Goal: Find contact information: Find contact information

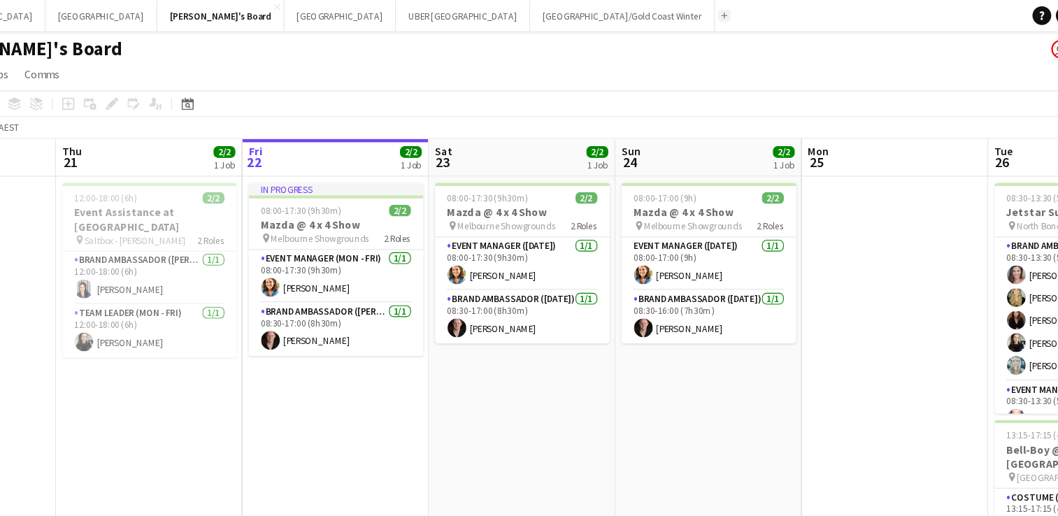
click at [734, 11] on app-icon "Add" at bounding box center [737, 14] width 6 height 6
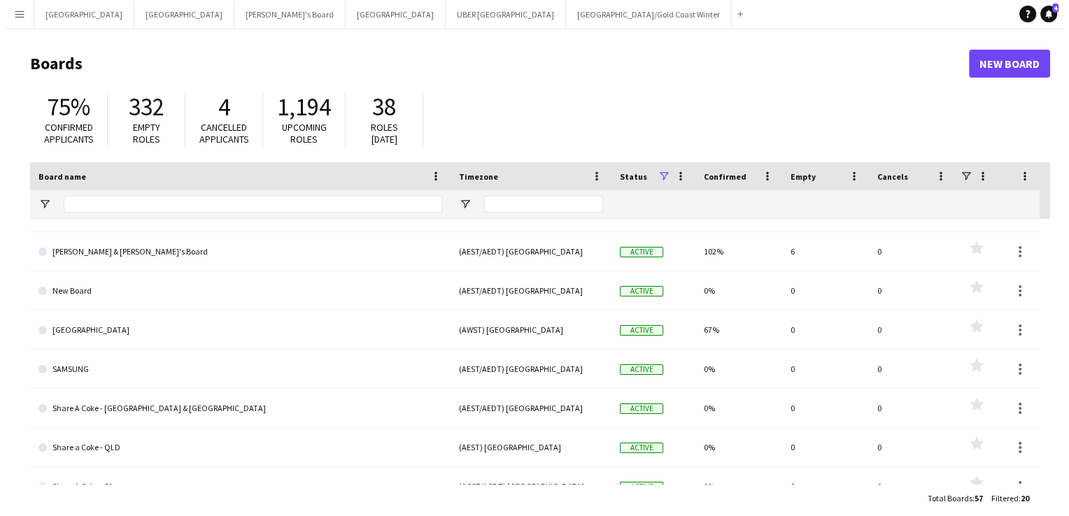
scroll to position [222, 0]
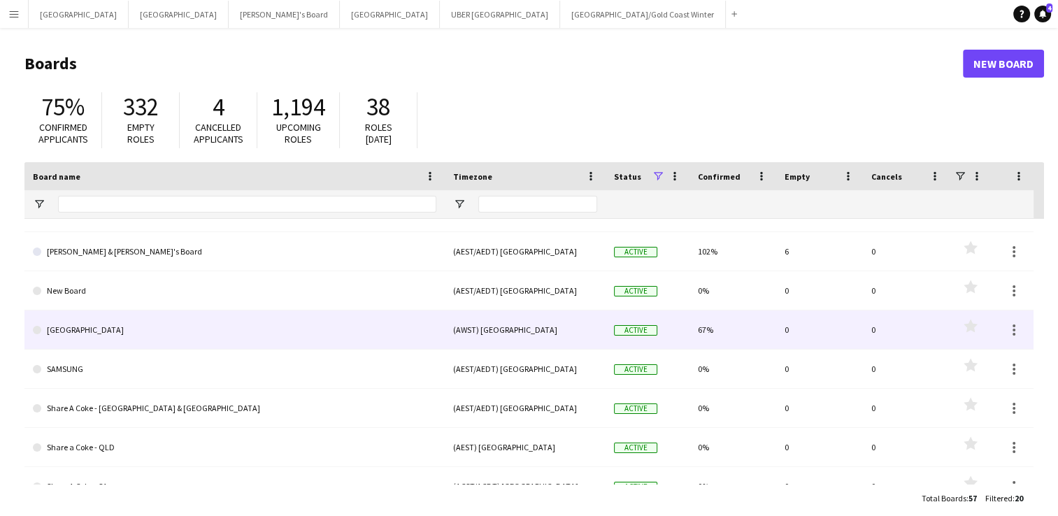
click at [71, 323] on link "[GEOGRAPHIC_DATA]" at bounding box center [235, 330] width 404 height 39
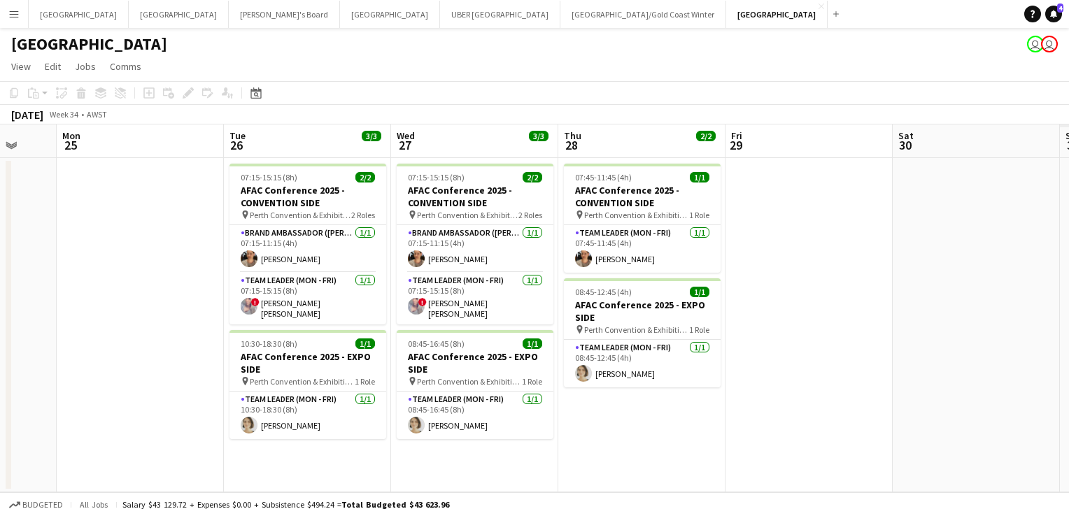
scroll to position [0, 613]
click at [280, 256] on app-card-role "Brand Ambassador (Mon - Fri) [DATE] 07:15-11:15 (4h) [PERSON_NAME]" at bounding box center [307, 249] width 157 height 48
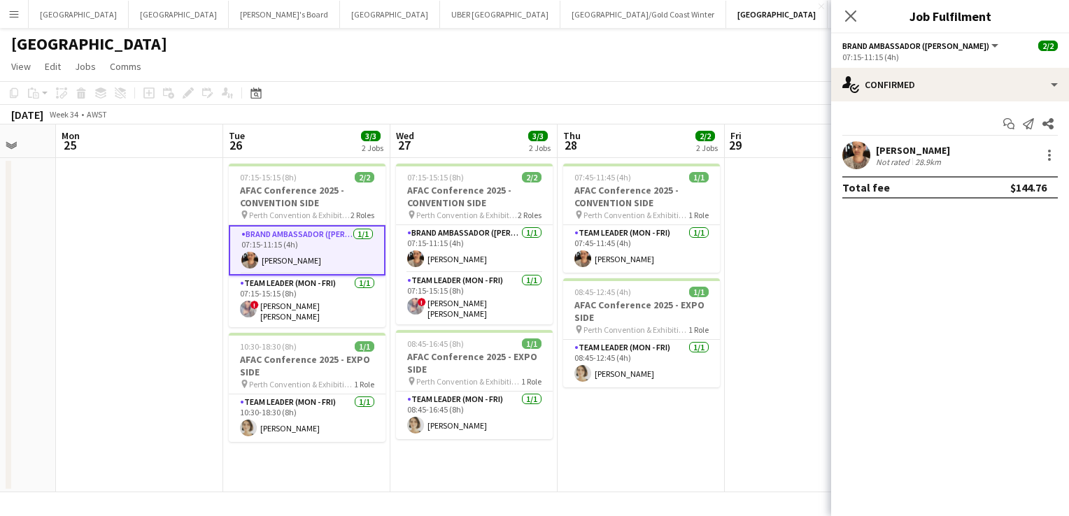
click at [888, 144] on div "[PERSON_NAME]" at bounding box center [913, 150] width 74 height 13
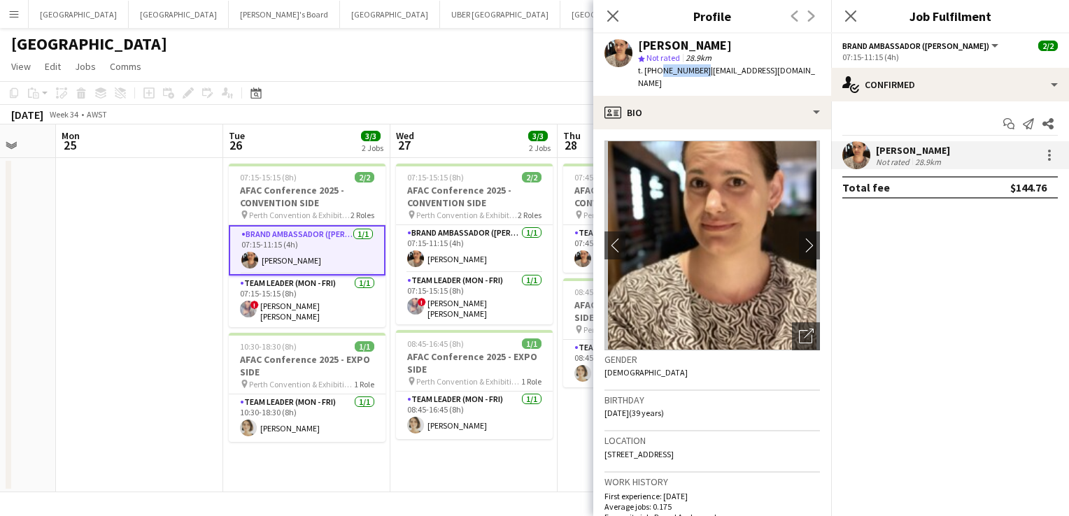
drag, startPoint x: 695, startPoint y: 70, endPoint x: 658, endPoint y: 69, distance: 37.8
click at [658, 69] on span "t. [PHONE_NUMBER]" at bounding box center [674, 70] width 73 height 10
copy span "414749152"
click at [316, 300] on app-card-role "Team Leader (Mon - Fri) [DATE] 07:15-15:15 (8h) ! [PERSON_NAME] [PERSON_NAME]" at bounding box center [307, 302] width 157 height 52
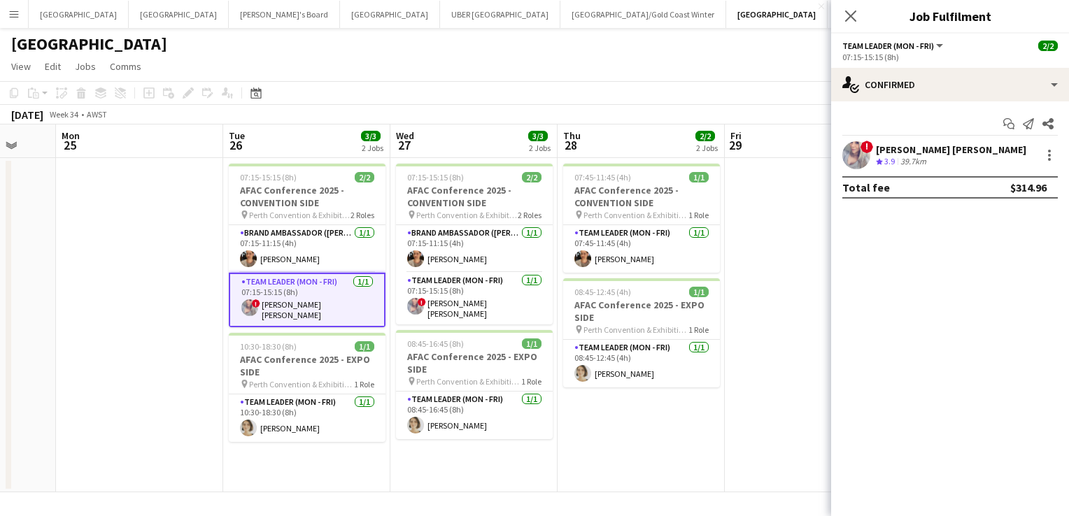
click at [895, 145] on div "[PERSON_NAME] [PERSON_NAME]" at bounding box center [951, 149] width 150 height 13
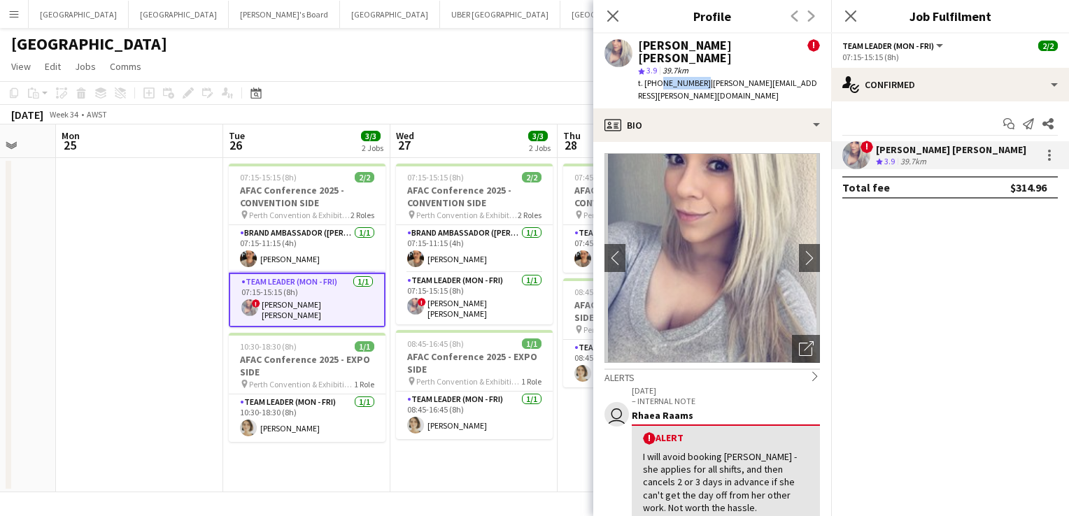
drag, startPoint x: 699, startPoint y: 73, endPoint x: 656, endPoint y: 70, distance: 42.8
click at [656, 78] on span "t. [PHONE_NUMBER]" at bounding box center [674, 83] width 73 height 10
copy span "0433923341"
click at [852, 13] on icon "Close pop-in" at bounding box center [850, 15] width 13 height 13
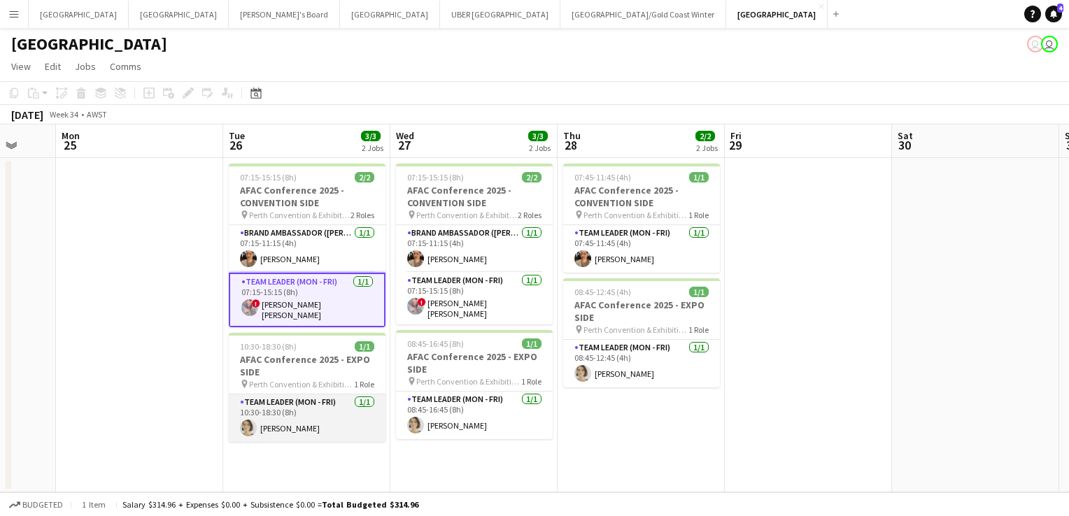
click at [283, 418] on app-card-role "Team Leader (Mon - Fri) [DATE] 10:30-18:30 (8h) [PERSON_NAME]" at bounding box center [307, 419] width 157 height 48
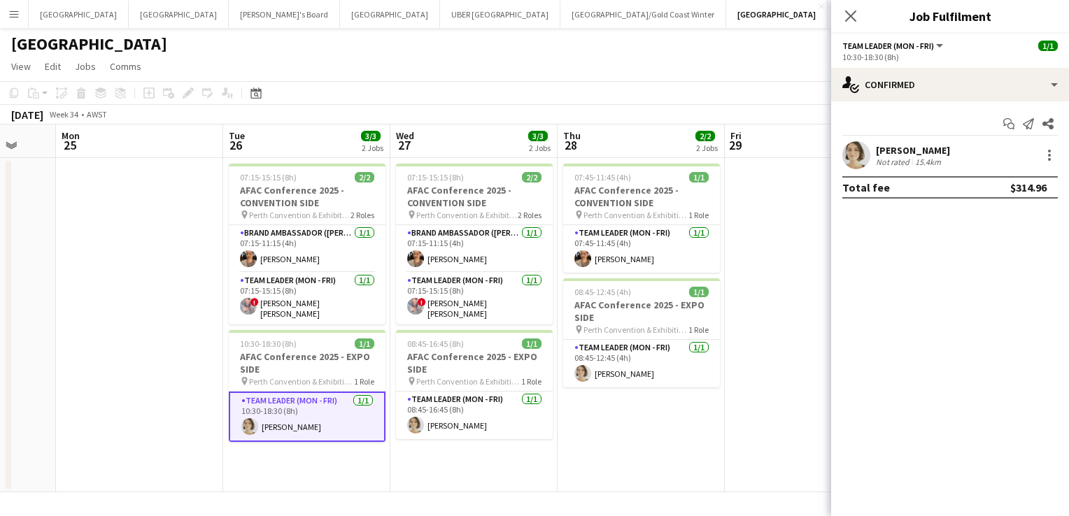
click at [882, 148] on div "[PERSON_NAME]" at bounding box center [913, 150] width 74 height 13
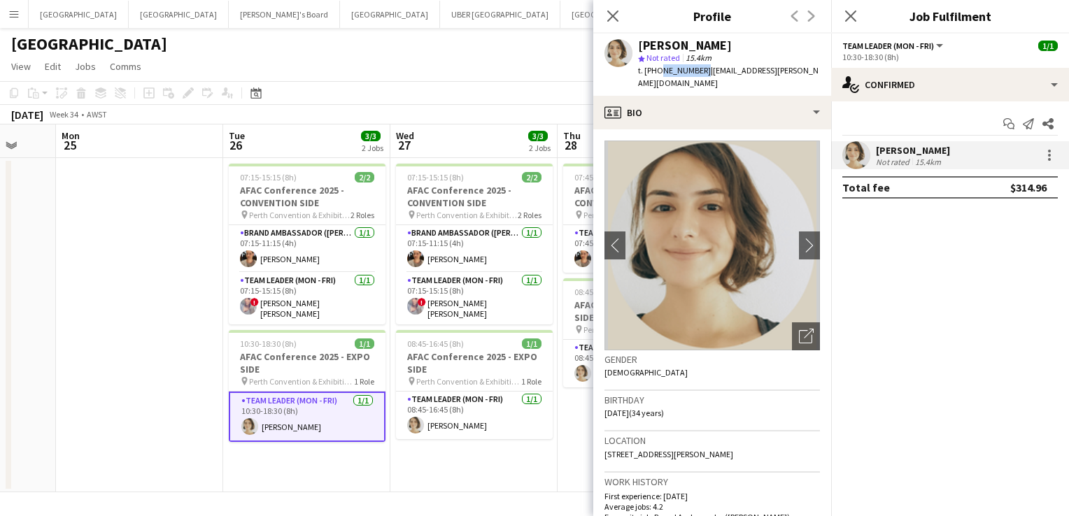
drag, startPoint x: 699, startPoint y: 71, endPoint x: 658, endPoint y: 71, distance: 41.3
click at [658, 71] on span "t. [PHONE_NUMBER]" at bounding box center [674, 70] width 73 height 10
copy span "0404235637"
click at [849, 10] on icon "Close pop-in" at bounding box center [850, 15] width 13 height 13
